Goal: Communication & Community: Answer question/provide support

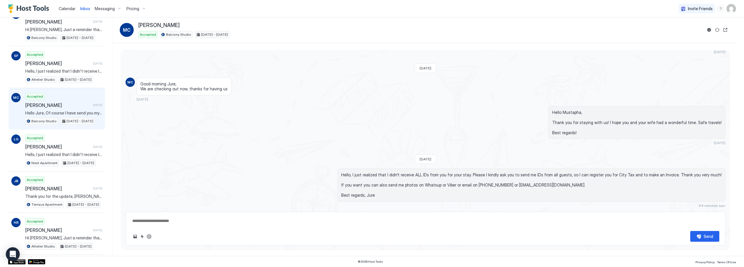
scroll to position [1271, 0]
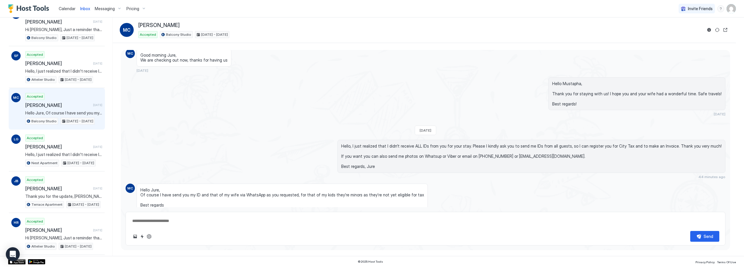
click at [233, 222] on textarea at bounding box center [425, 221] width 587 height 11
click at [212, 216] on textarea at bounding box center [425, 221] width 587 height 11
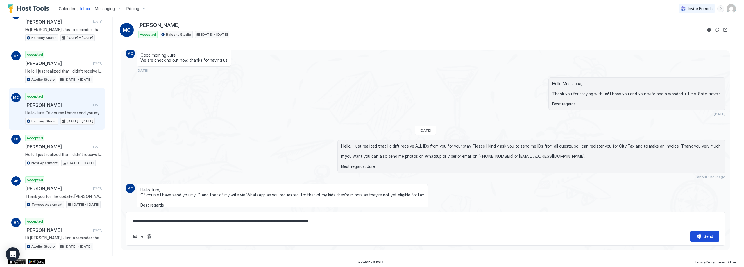
type textarea "**********"
click at [704, 236] on div "Send" at bounding box center [708, 236] width 10 height 6
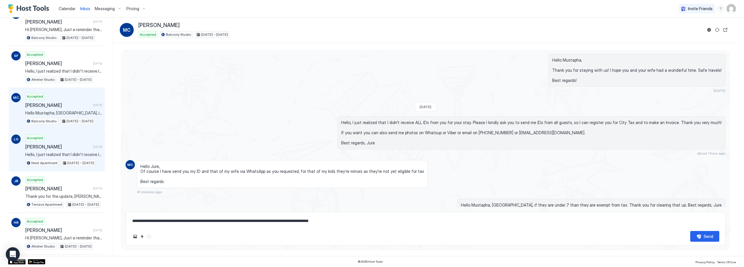
scroll to position [578, 0]
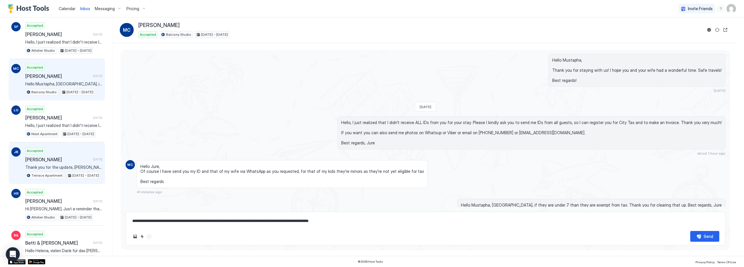
click at [83, 157] on div "[PERSON_NAME] [DATE]" at bounding box center [63, 160] width 77 height 6
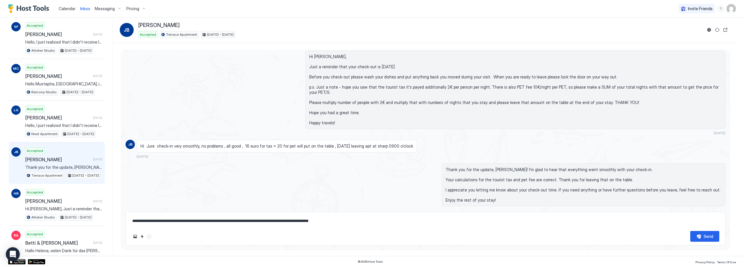
scroll to position [905, 0]
click at [707, 31] on button "Reservation information" at bounding box center [708, 29] width 7 height 7
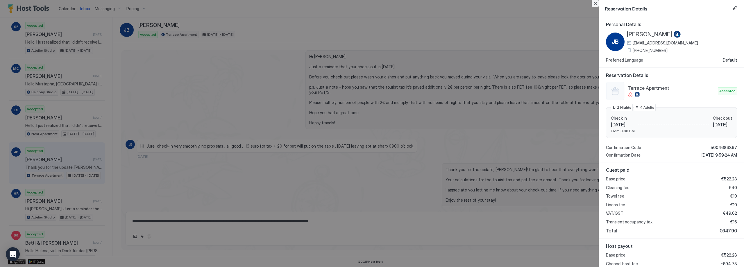
click at [596, 3] on button "Close" at bounding box center [595, 3] width 7 height 7
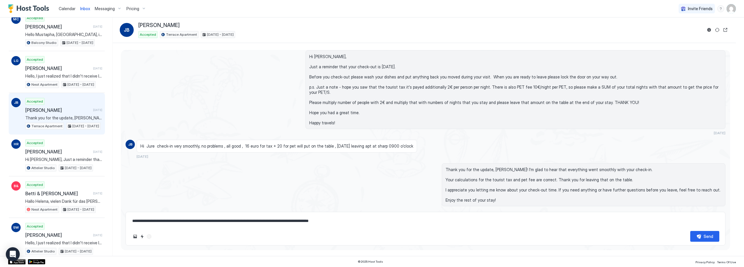
scroll to position [636, 0]
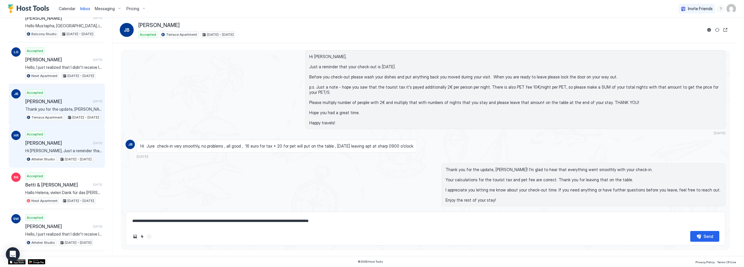
click at [48, 146] on div "Accepted [PERSON_NAME] Rem [DATE] Hi [PERSON_NAME], Just a reminder that your c…" at bounding box center [63, 147] width 77 height 32
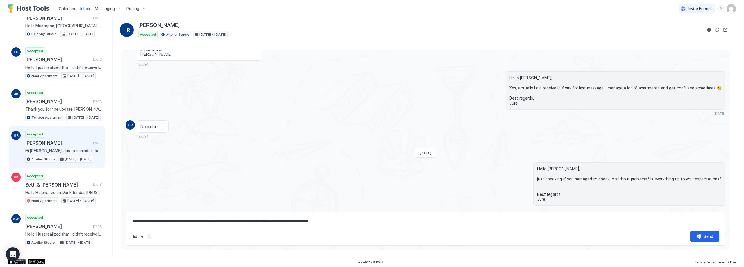
scroll to position [1105, 0]
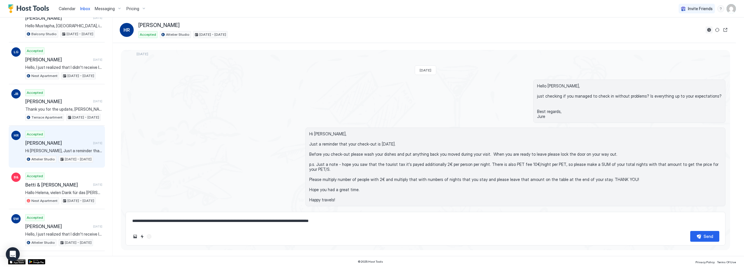
click at [709, 29] on button "Reservation information" at bounding box center [708, 29] width 7 height 7
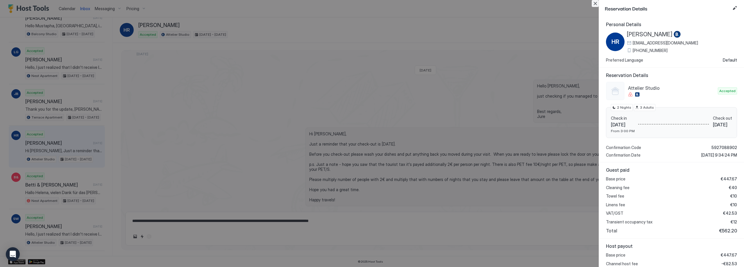
click at [592, 4] on button "Close" at bounding box center [595, 3] width 7 height 7
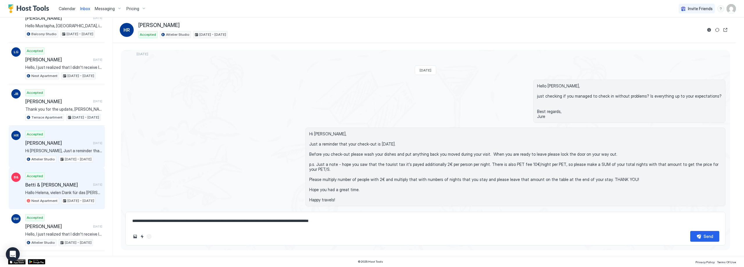
click at [41, 188] on div "Accepted [PERSON_NAME] & [PERSON_NAME] [DATE] [PERSON_NAME], vielen Dank für da…" at bounding box center [63, 189] width 77 height 32
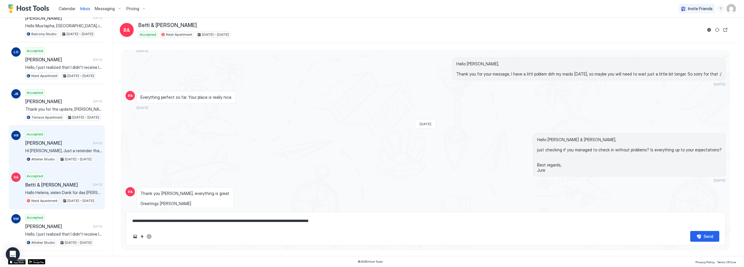
scroll to position [1779, 0]
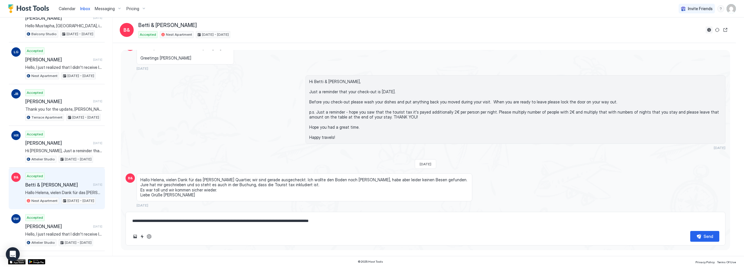
click at [711, 30] on button "Reservation information" at bounding box center [708, 29] width 7 height 7
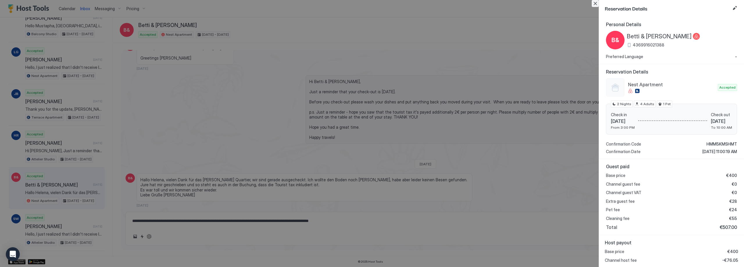
click at [597, 3] on button "Close" at bounding box center [595, 3] width 7 height 7
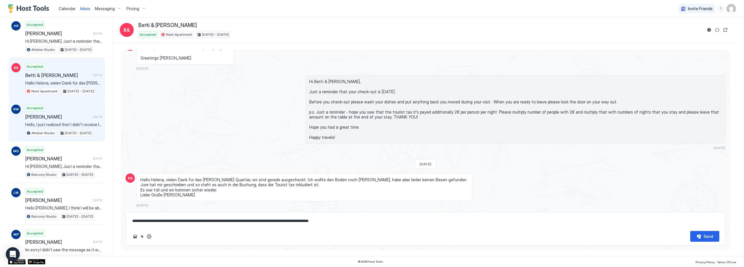
scroll to position [752, 0]
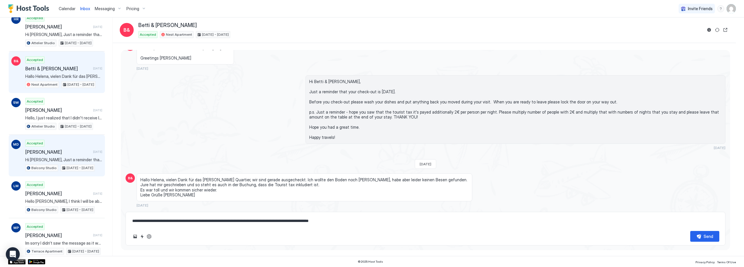
click at [77, 150] on span "[PERSON_NAME]" at bounding box center [57, 152] width 65 height 6
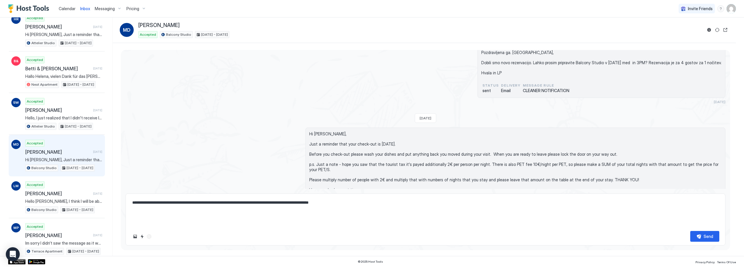
scroll to position [781, 0]
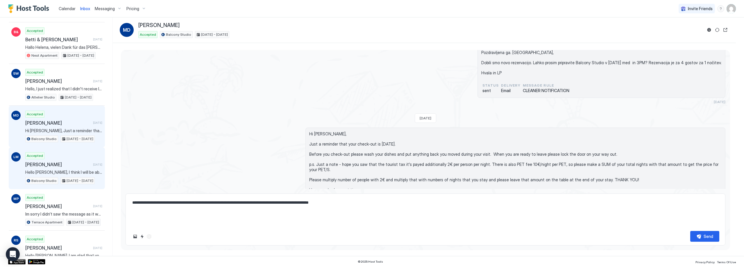
click at [77, 163] on span "[PERSON_NAME]" at bounding box center [57, 165] width 65 height 6
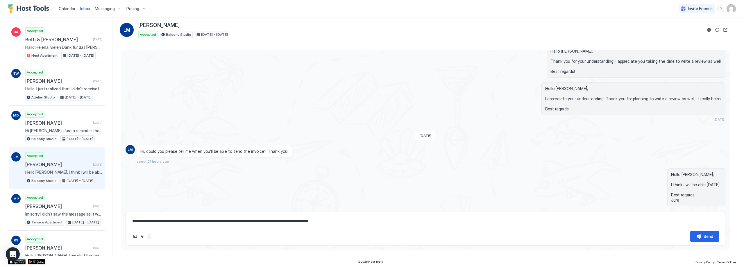
scroll to position [1101, 0]
click at [711, 28] on button "Reservation information" at bounding box center [708, 29] width 7 height 7
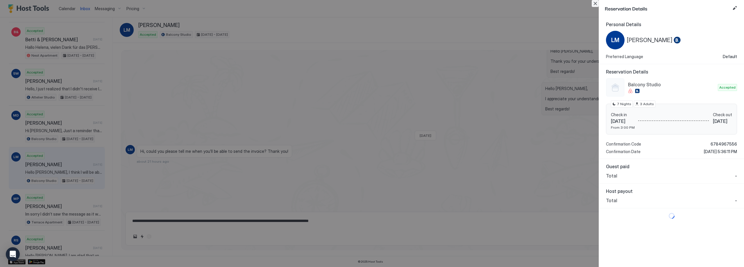
click at [596, 2] on button "Close" at bounding box center [595, 3] width 7 height 7
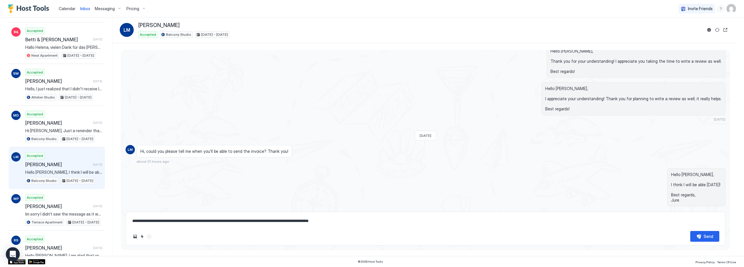
scroll to position [810, 0]
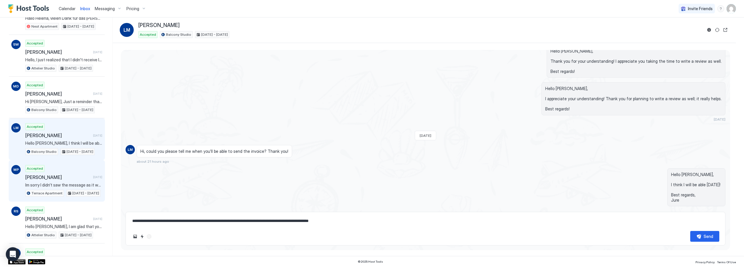
click at [57, 174] on span "[PERSON_NAME]" at bounding box center [57, 177] width 65 height 6
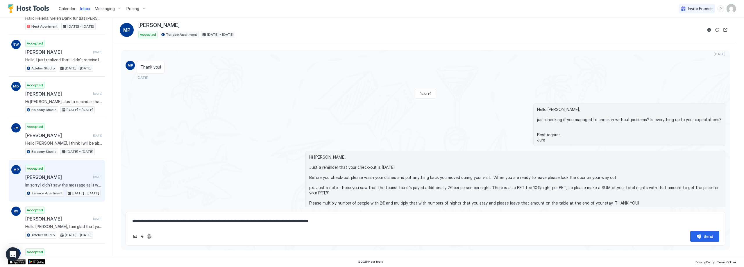
scroll to position [936, 0]
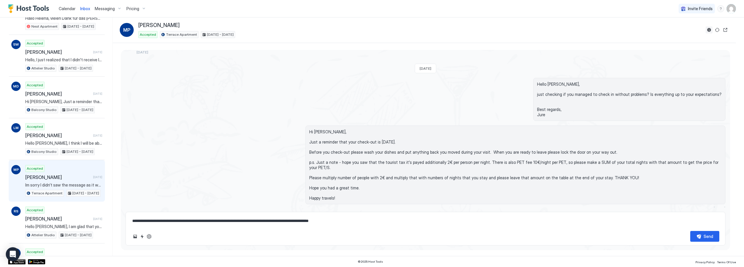
click at [709, 28] on button "Reservation information" at bounding box center [708, 29] width 7 height 7
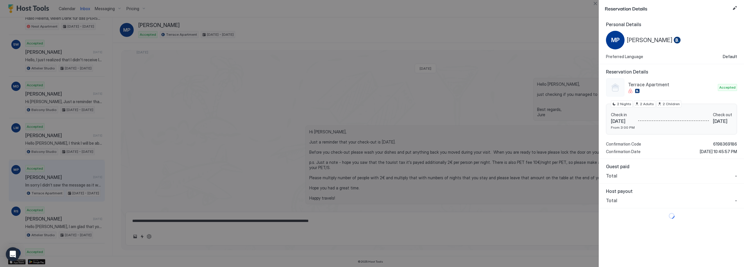
click at [362, 37] on div at bounding box center [372, 133] width 744 height 267
click at [596, 1] on button "Close" at bounding box center [595, 3] width 7 height 7
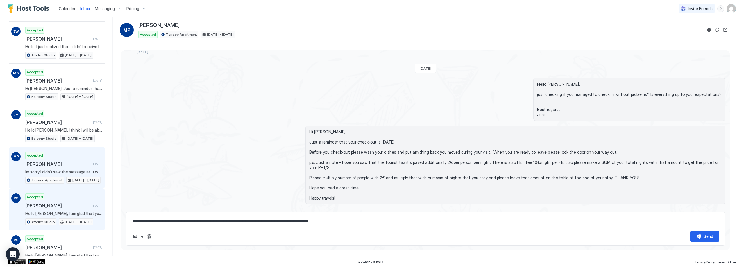
scroll to position [839, 0]
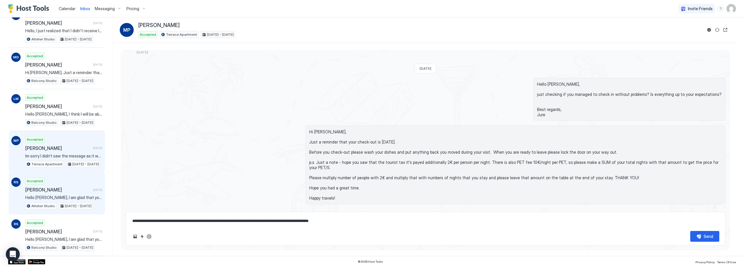
click at [77, 185] on div "Accepted [PERSON_NAME] [DATE] Hello [PERSON_NAME], I am glad that you choose my…" at bounding box center [63, 194] width 77 height 32
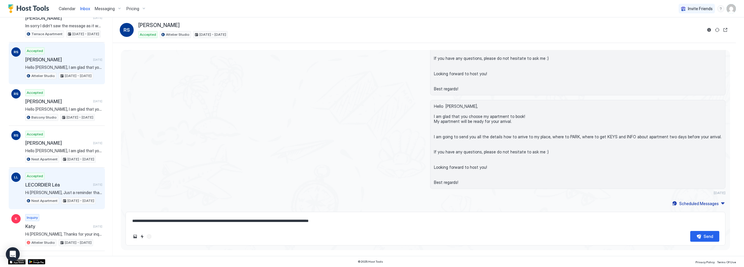
scroll to position [984, 0]
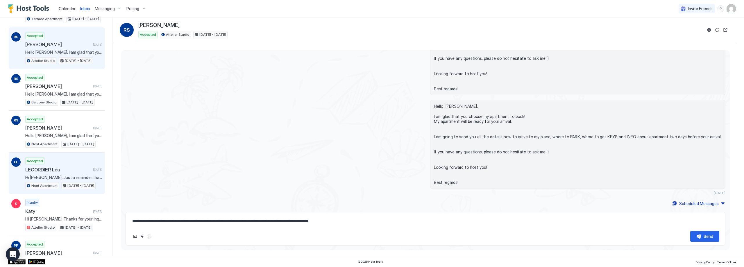
click at [61, 173] on div "Accepted LECORDIER Léa [DATE] Hi [PERSON_NAME], Just a reminder that your check…" at bounding box center [63, 173] width 77 height 32
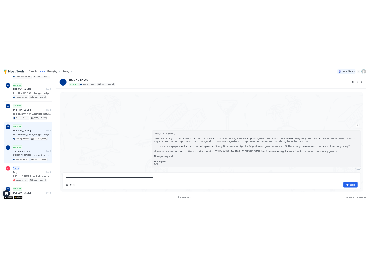
scroll to position [826, 0]
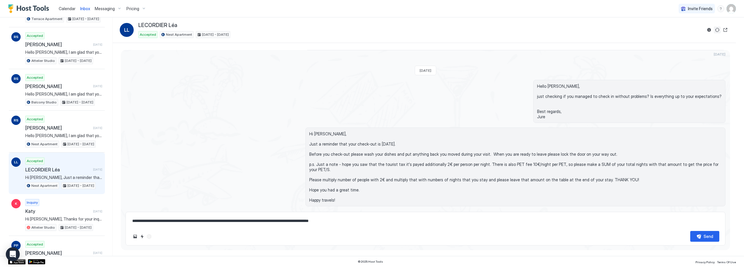
click at [710, 28] on button "Reservation information" at bounding box center [708, 29] width 7 height 7
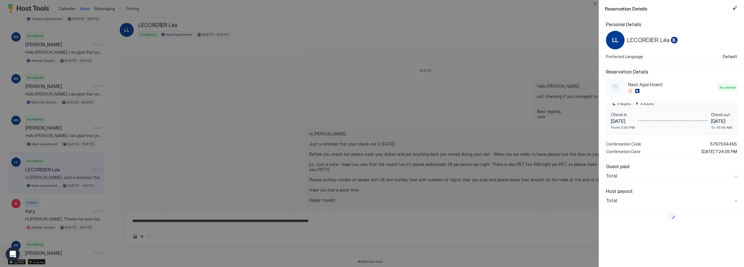
click at [744, 254] on div "Personal Details LL LECORDIER Léa Preferred Language Default Reservation Detail…" at bounding box center [671, 142] width 145 height 250
click at [597, 2] on button "Close" at bounding box center [595, 3] width 7 height 7
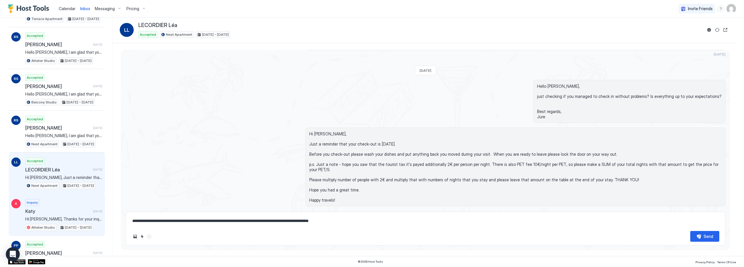
click at [81, 205] on div "Inquiry [PERSON_NAME] [DATE] Hi [PERSON_NAME], Thanks for your inquiry, I wante…" at bounding box center [63, 215] width 77 height 32
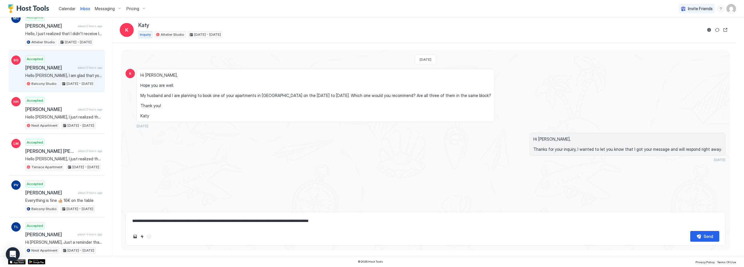
scroll to position [87, 0]
click at [65, 68] on span "[PERSON_NAME]" at bounding box center [50, 66] width 50 height 6
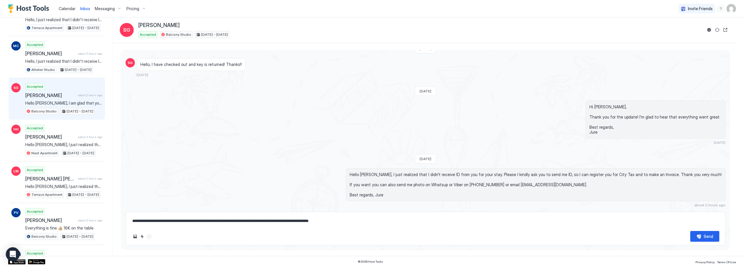
scroll to position [87, 0]
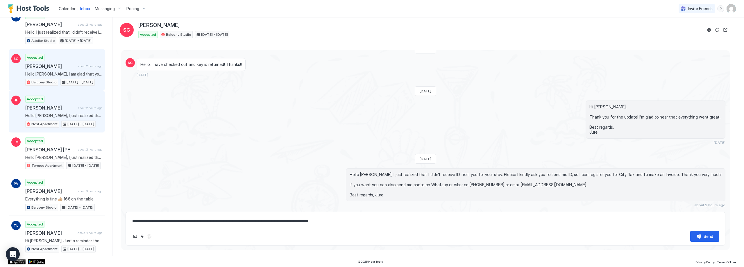
click at [78, 110] on span "about 2 hours ago" at bounding box center [90, 108] width 24 height 4
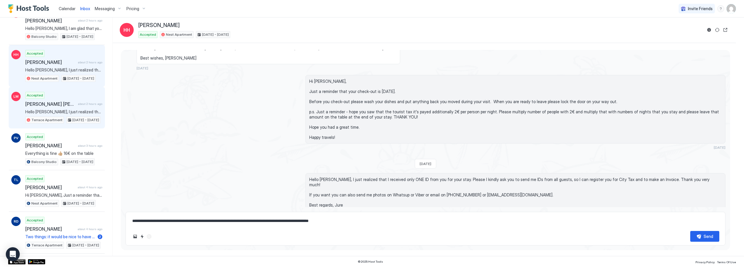
scroll to position [145, 0]
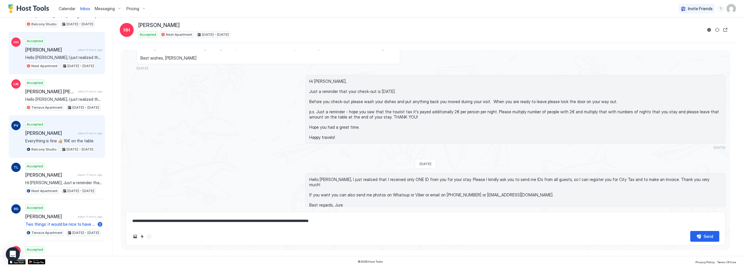
click at [61, 126] on div "Accepted [PERSON_NAME] about 3 hours ago Everything is fine 👍🏼 16€ on the table…" at bounding box center [63, 137] width 77 height 32
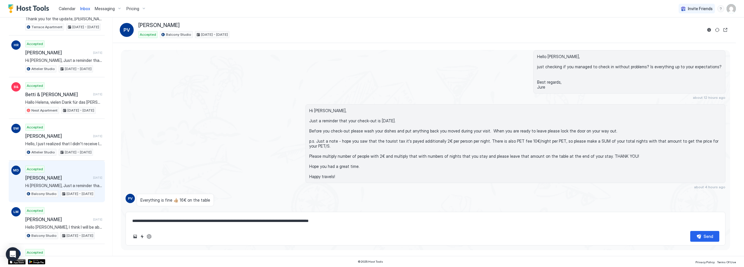
scroll to position [726, 0]
click at [67, 178] on span "[PERSON_NAME]" at bounding box center [57, 178] width 65 height 6
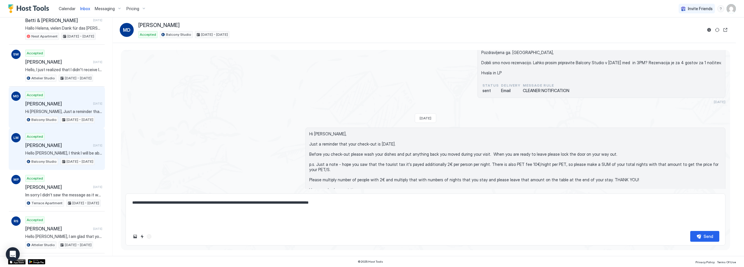
scroll to position [752, 0]
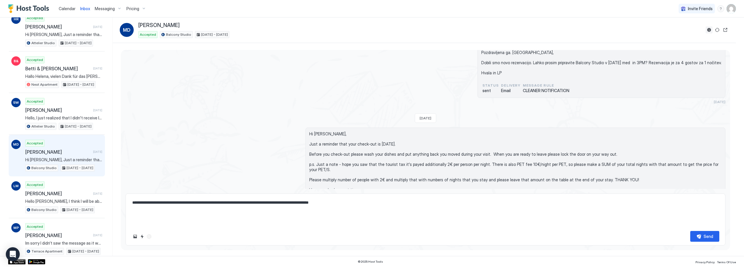
click at [710, 31] on button "Reservation information" at bounding box center [708, 29] width 7 height 7
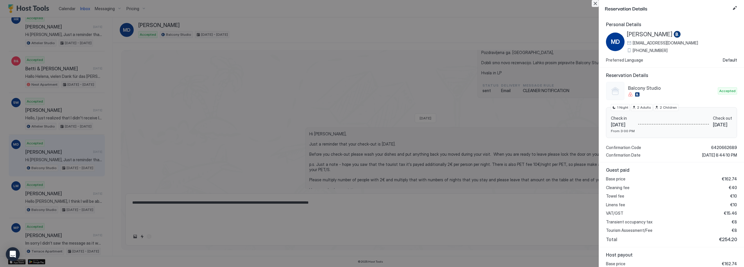
click at [593, 4] on button "Close" at bounding box center [595, 3] width 7 height 7
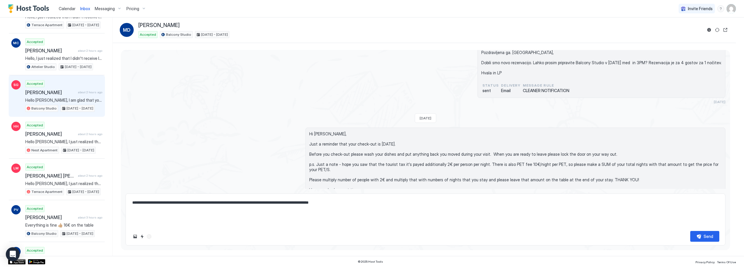
scroll to position [58, 0]
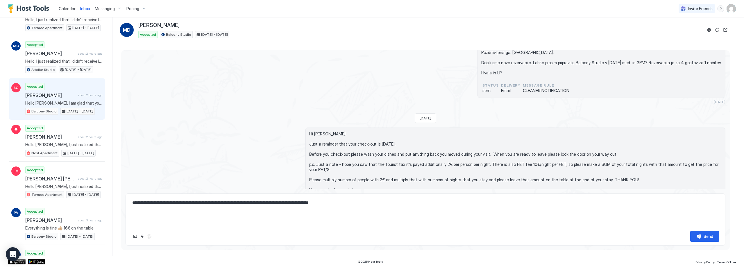
click at [83, 95] on span "about 2 hours ago" at bounding box center [90, 95] width 24 height 4
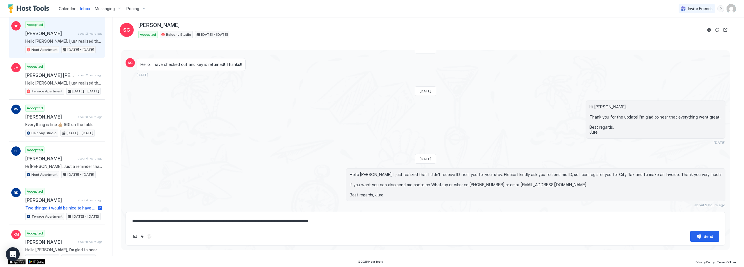
scroll to position [174, 0]
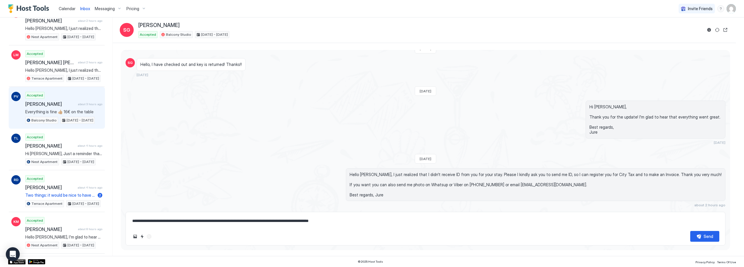
click at [77, 100] on div "Accepted [PERSON_NAME] about 3 hours ago Everything is fine 👍🏼 16€ on the table…" at bounding box center [63, 108] width 77 height 32
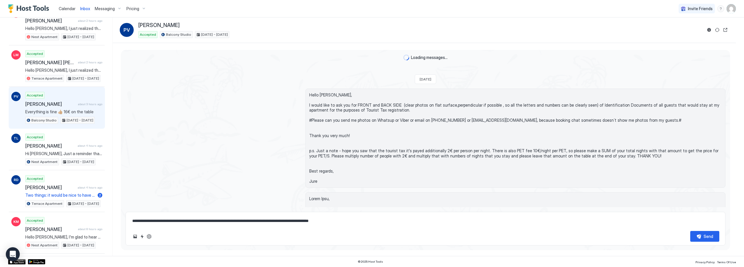
scroll to position [841, 0]
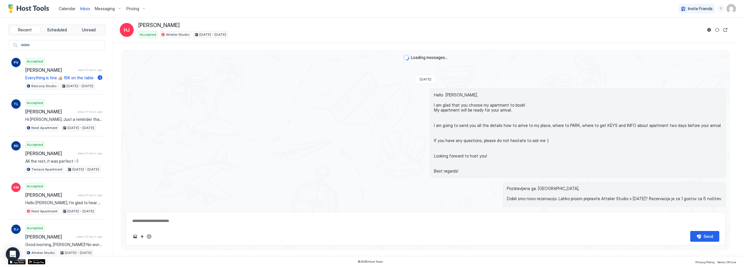
scroll to position [920, 0]
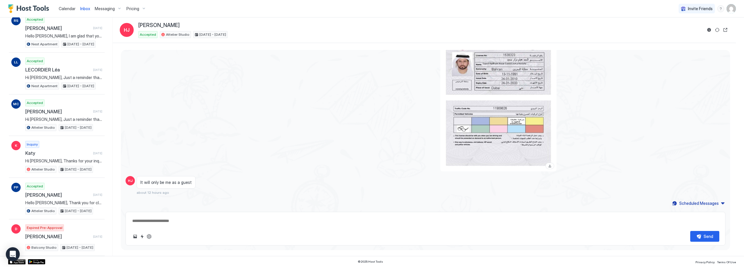
type textarea "*"
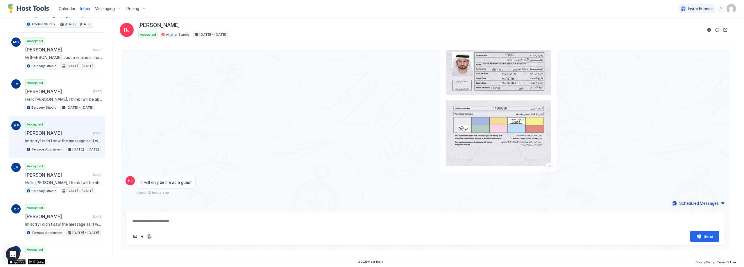
scroll to position [636, 0]
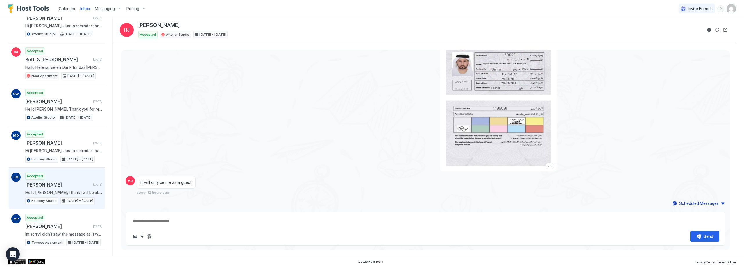
click at [74, 185] on span "[PERSON_NAME]" at bounding box center [57, 185] width 65 height 6
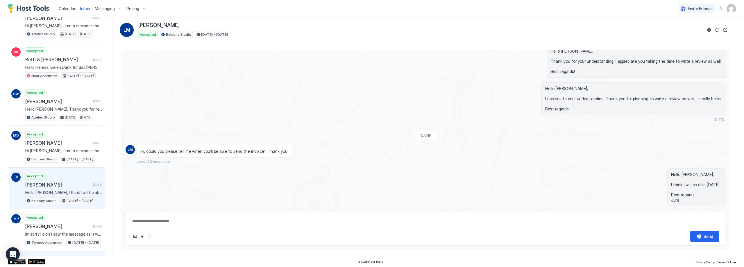
scroll to position [1019, 0]
click at [292, 225] on textarea at bounding box center [425, 221] width 587 height 11
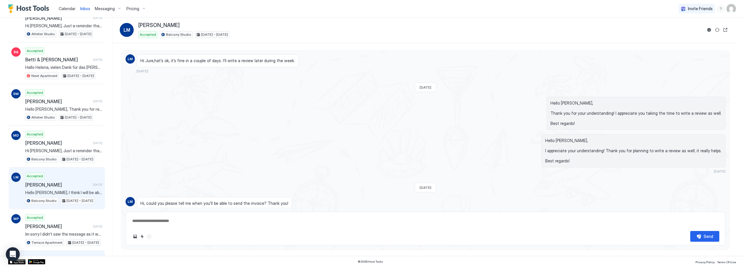
scroll to position [1101, 0]
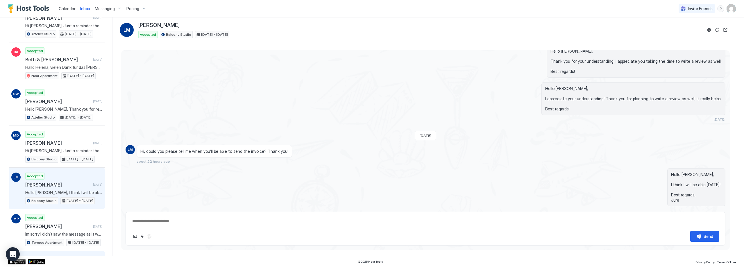
drag, startPoint x: 298, startPoint y: 228, endPoint x: 298, endPoint y: 223, distance: 4.7
click at [298, 225] on div "Send" at bounding box center [426, 229] width 600 height 34
click at [298, 223] on textarea at bounding box center [425, 221] width 587 height 11
click at [707, 236] on div "Send" at bounding box center [708, 236] width 10 height 6
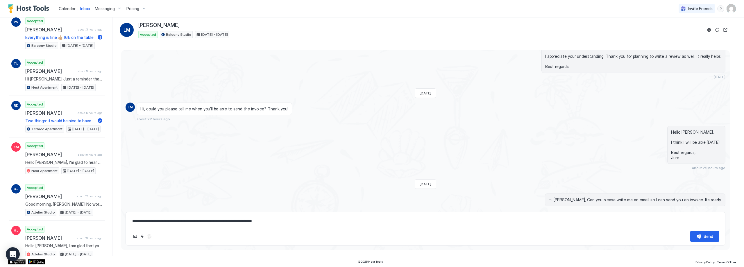
scroll to position [0, 0]
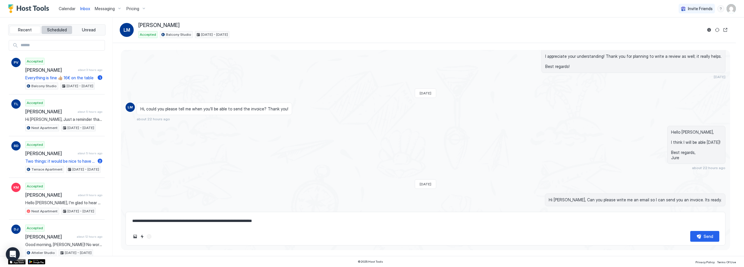
click at [49, 32] on span "Scheduled" at bounding box center [57, 29] width 20 height 5
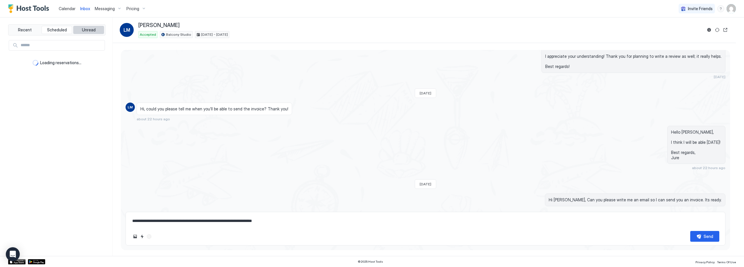
click at [78, 31] on button "Unread" at bounding box center [88, 30] width 31 height 8
click at [79, 30] on button "Unread" at bounding box center [88, 30] width 31 height 8
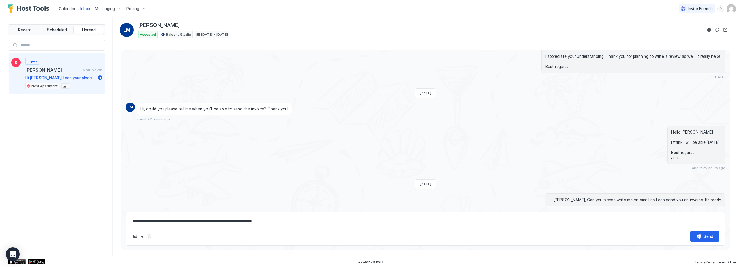
click at [62, 67] on span "Emma" at bounding box center [52, 70] width 55 height 6
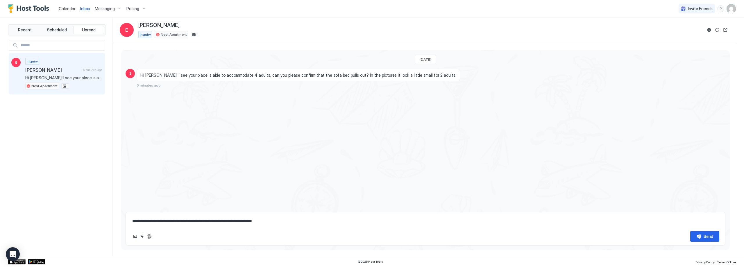
click at [172, 222] on textarea "**********" at bounding box center [425, 221] width 587 height 11
click at [151, 236] on button "ChatGPT Auto Reply" at bounding box center [149, 236] width 7 height 7
drag, startPoint x: 682, startPoint y: 222, endPoint x: 315, endPoint y: 222, distance: 367.3
click at [315, 222] on textarea "**********" at bounding box center [425, 221] width 587 height 11
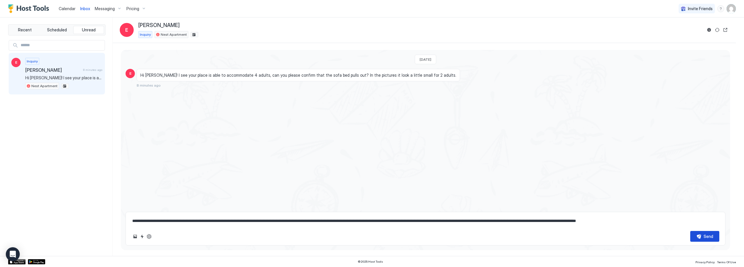
type textarea "**********"
click at [696, 235] on button "Send" at bounding box center [704, 236] width 29 height 11
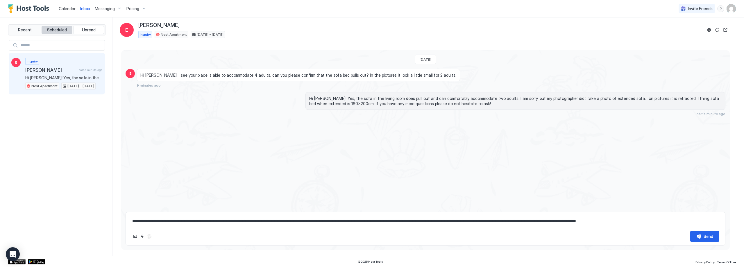
click at [66, 31] on span "Scheduled" at bounding box center [57, 29] width 20 height 5
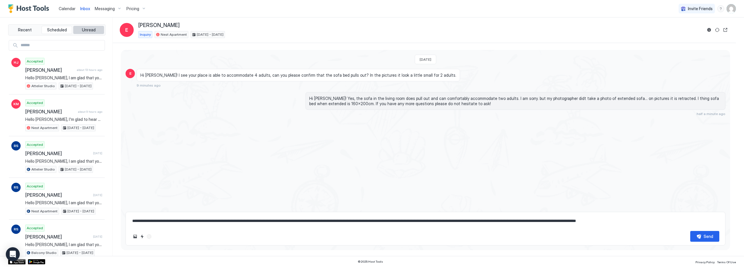
click at [88, 31] on span "Unread" at bounding box center [89, 29] width 14 height 5
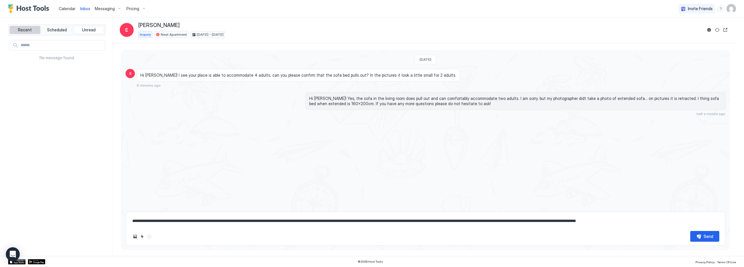
click at [31, 31] on span "Recent" at bounding box center [25, 29] width 14 height 5
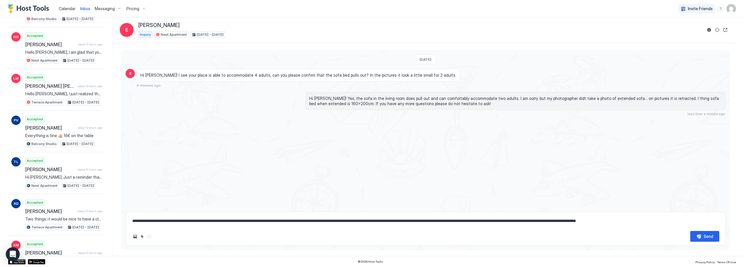
scroll to position [126, 0]
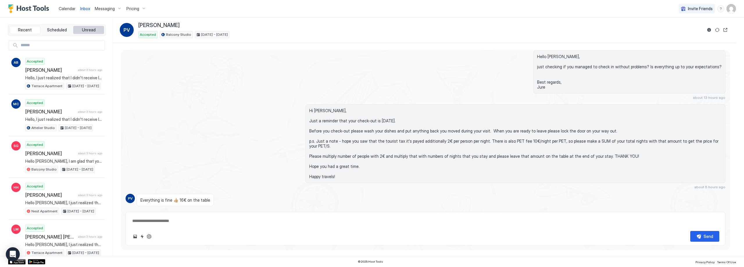
click at [88, 26] on button "Unread" at bounding box center [88, 30] width 31 height 8
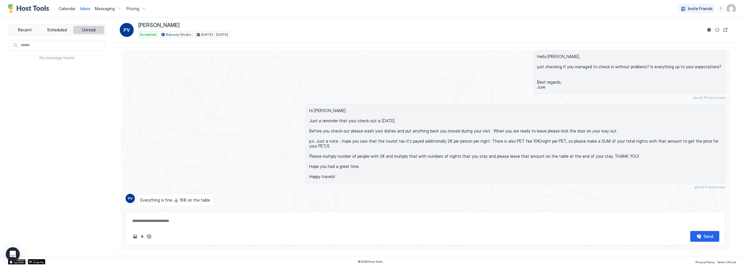
click at [91, 28] on span "Unread" at bounding box center [89, 29] width 14 height 5
click at [69, 31] on button "Scheduled" at bounding box center [57, 30] width 31 height 8
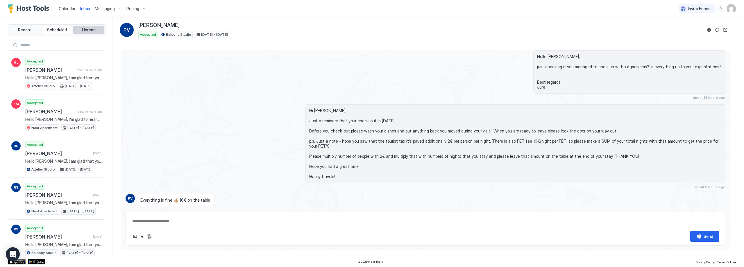
click at [82, 26] on button "Unread" at bounding box center [88, 30] width 31 height 8
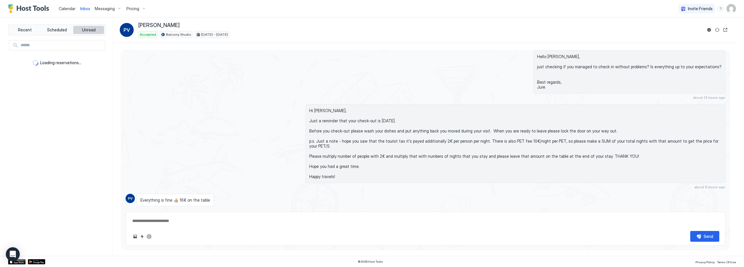
type textarea "*"
